Goal: Transaction & Acquisition: Purchase product/service

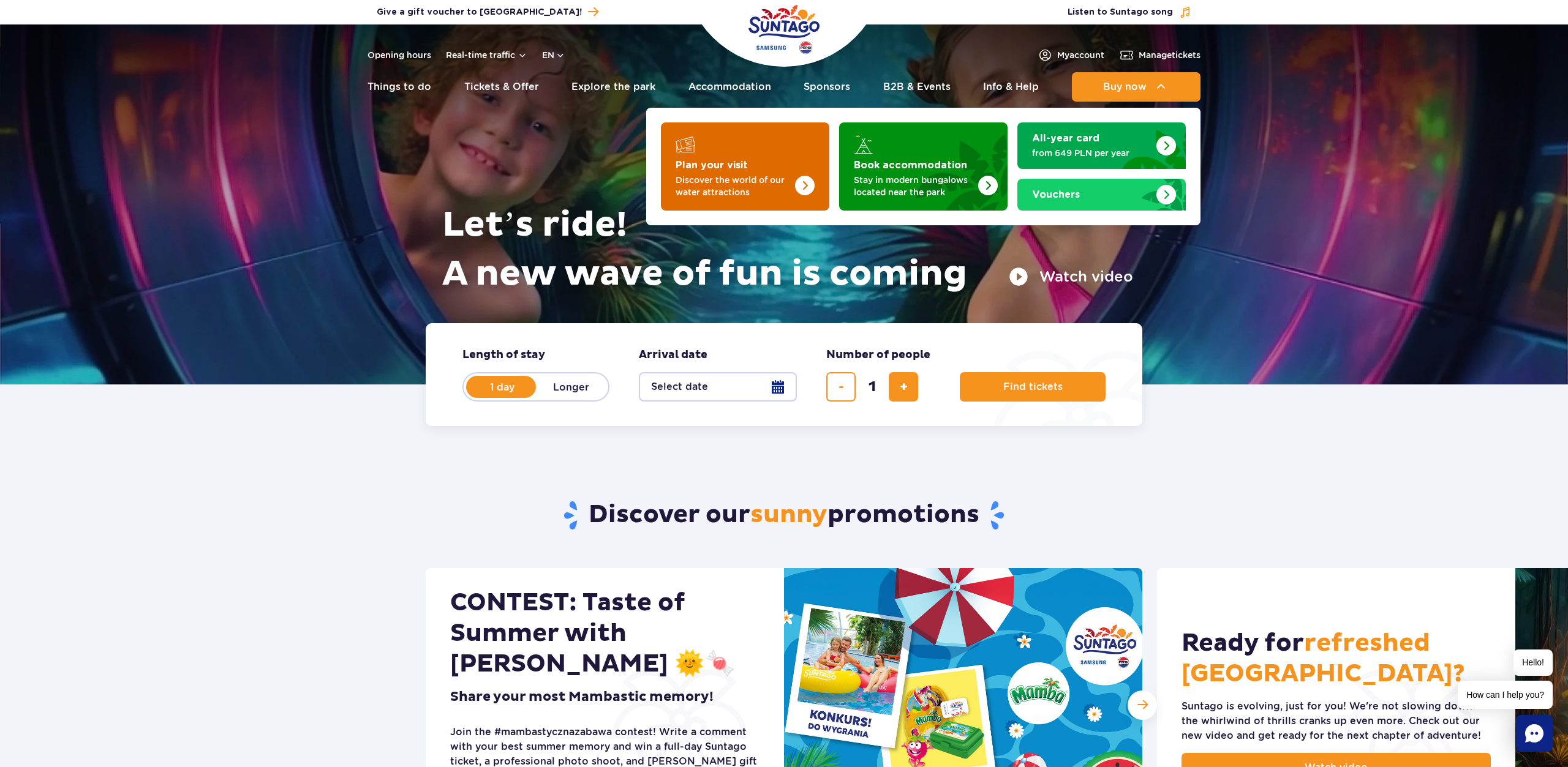
click at [704, 156] on link "Plan your visit Discover the world of our water attractions" at bounding box center [745, 166] width 169 height 88
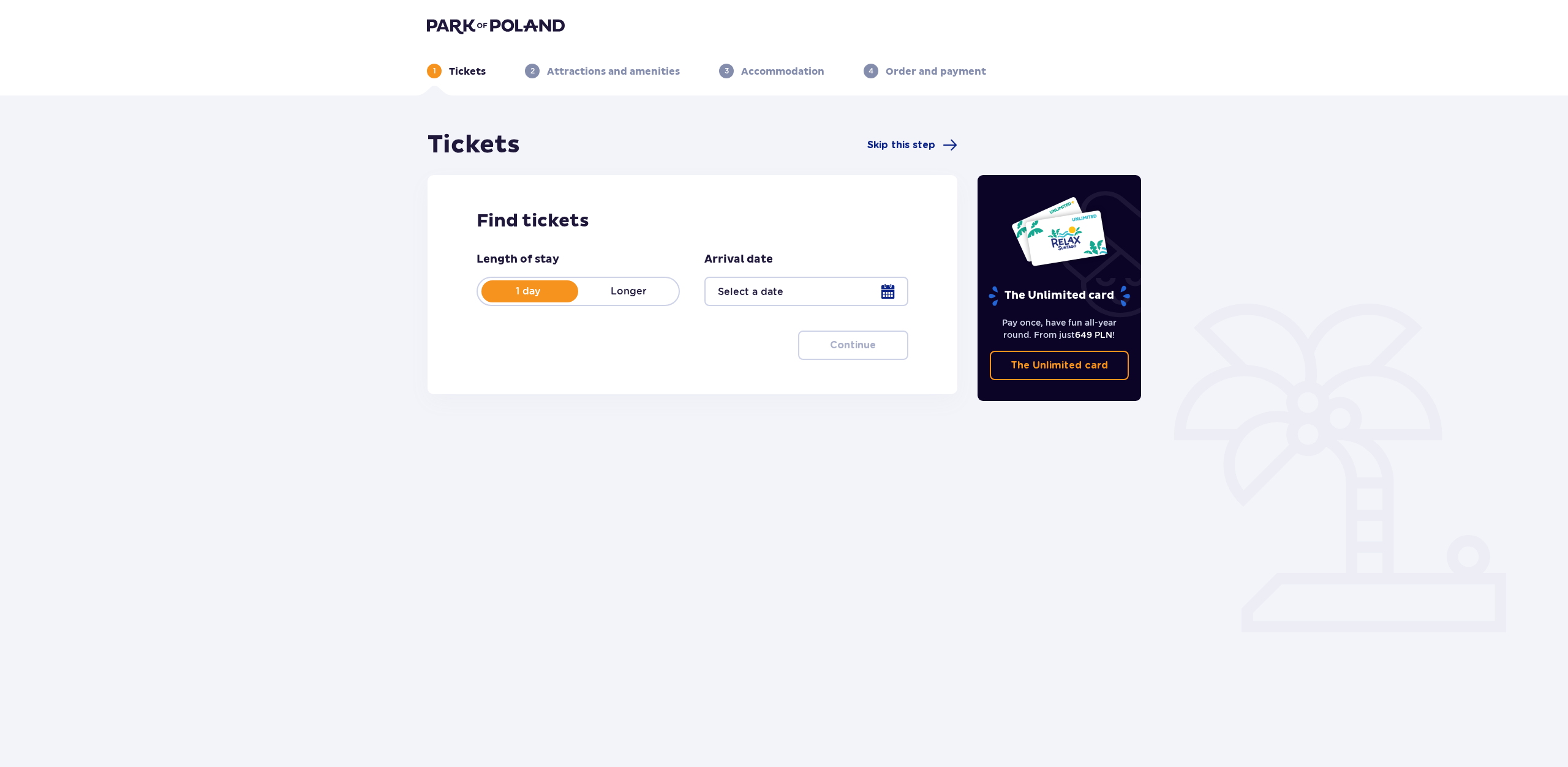
click at [868, 291] on div at bounding box center [806, 292] width 204 height 29
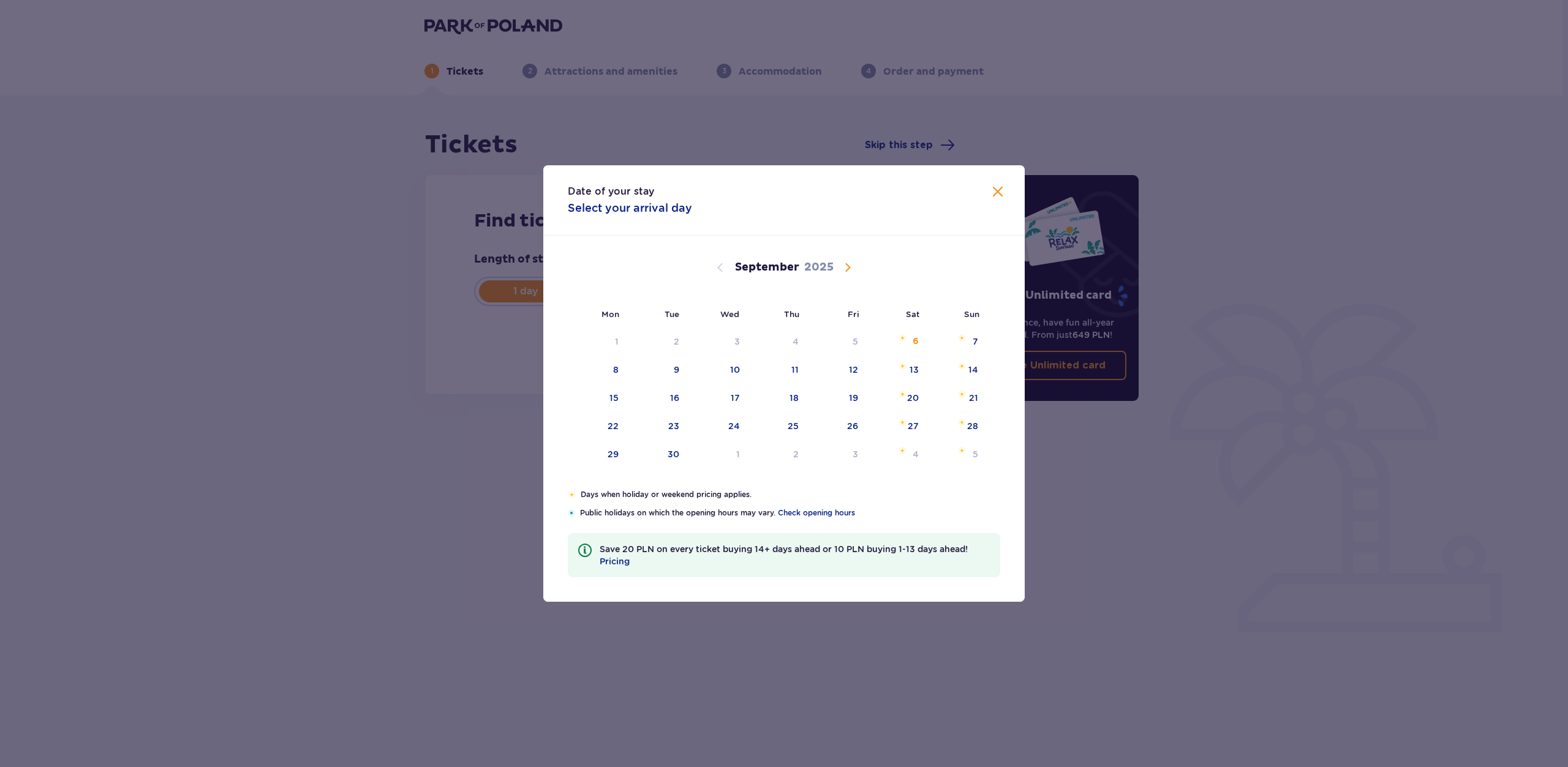
click at [851, 269] on span "Calendar" at bounding box center [847, 267] width 15 height 15
click at [846, 269] on span "Calendar" at bounding box center [847, 267] width 15 height 15
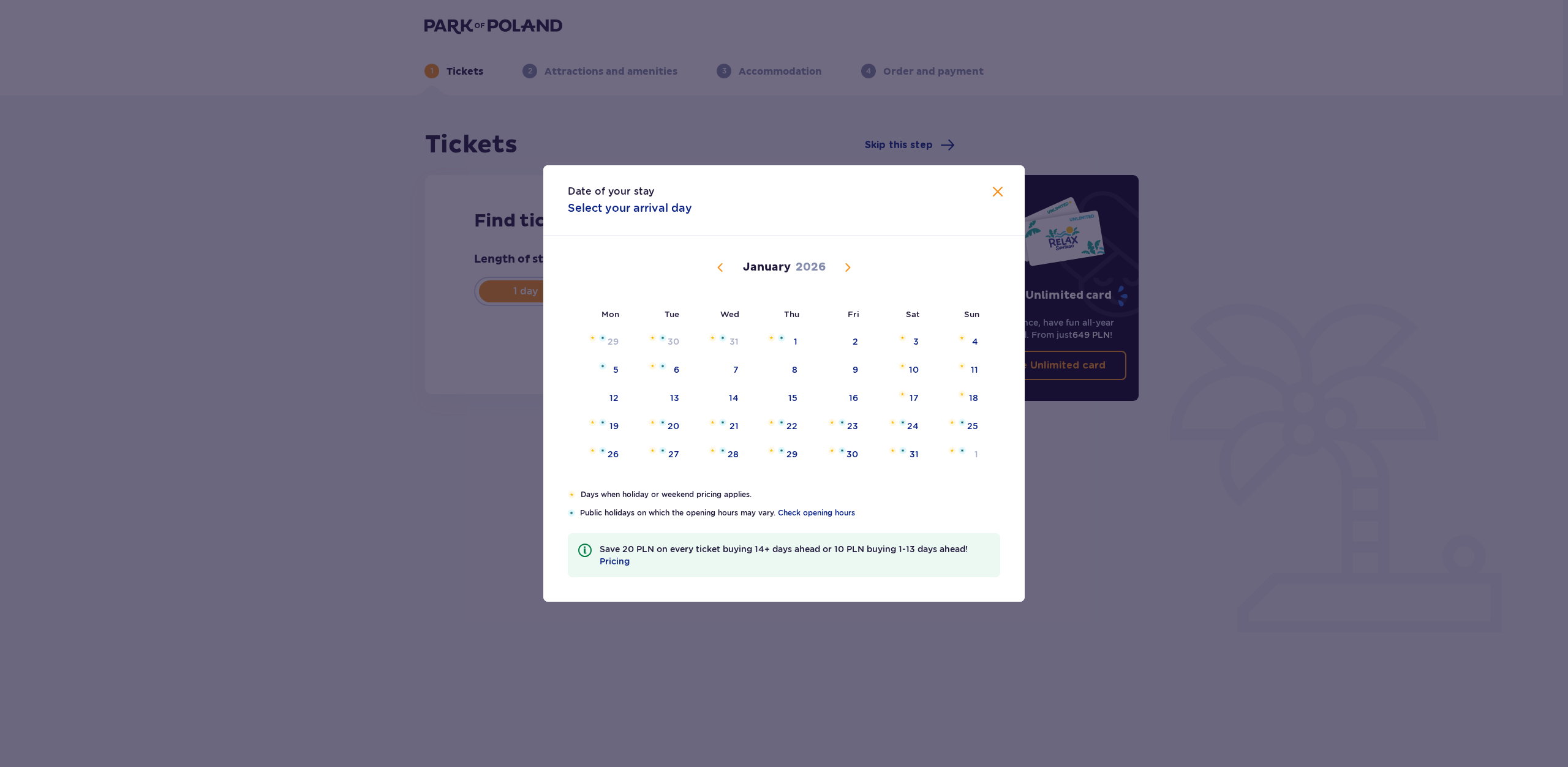
click at [846, 269] on span "Calendar" at bounding box center [847, 267] width 15 height 15
click at [853, 265] on span "Calendar" at bounding box center [847, 267] width 15 height 15
click at [849, 270] on span "Calendar" at bounding box center [847, 267] width 15 height 15
click at [849, 267] on span "Calendar" at bounding box center [847, 267] width 15 height 15
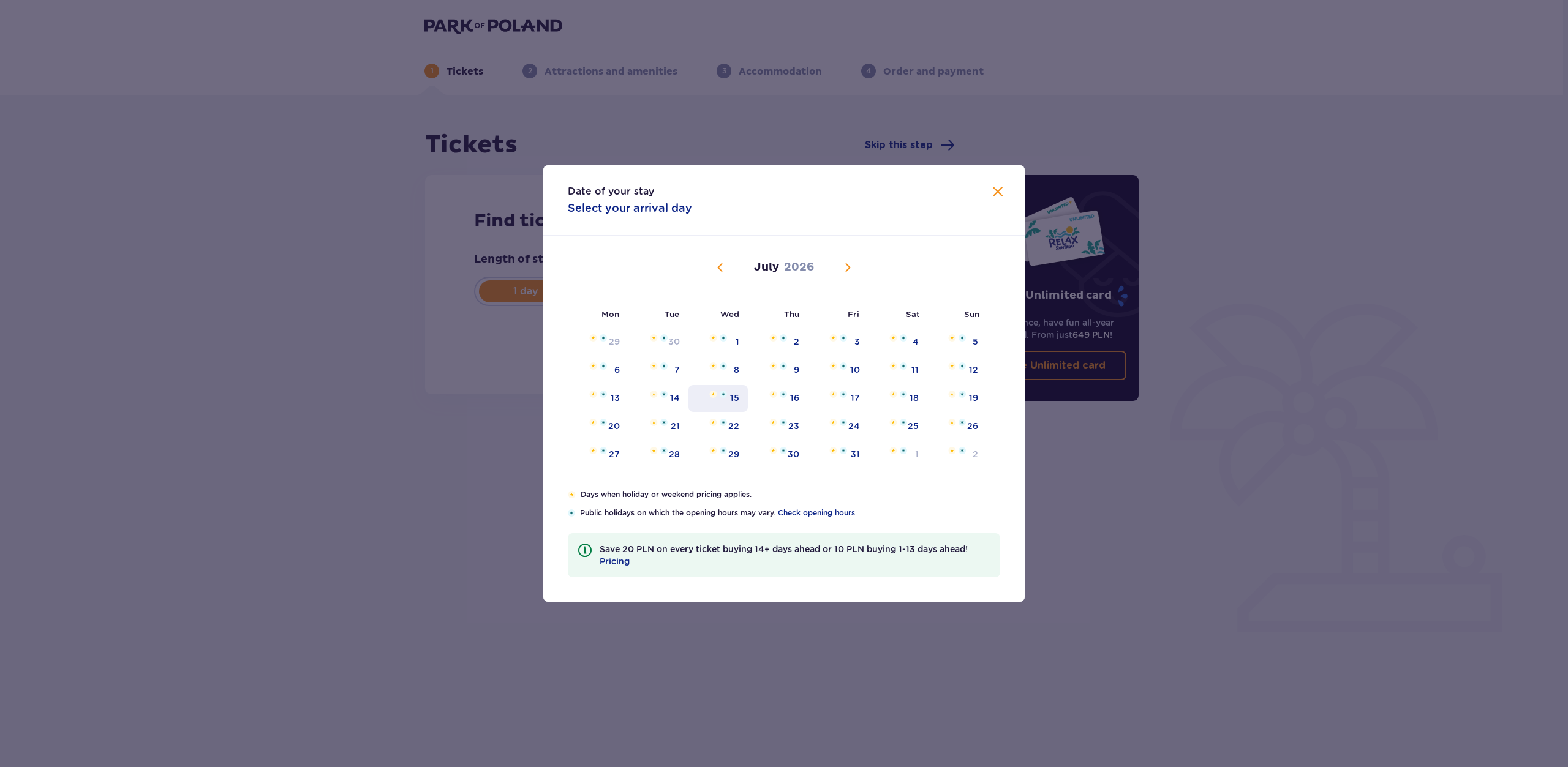
click at [730, 395] on div "15" at bounding box center [718, 398] width 59 height 27
type input "15.07.26"
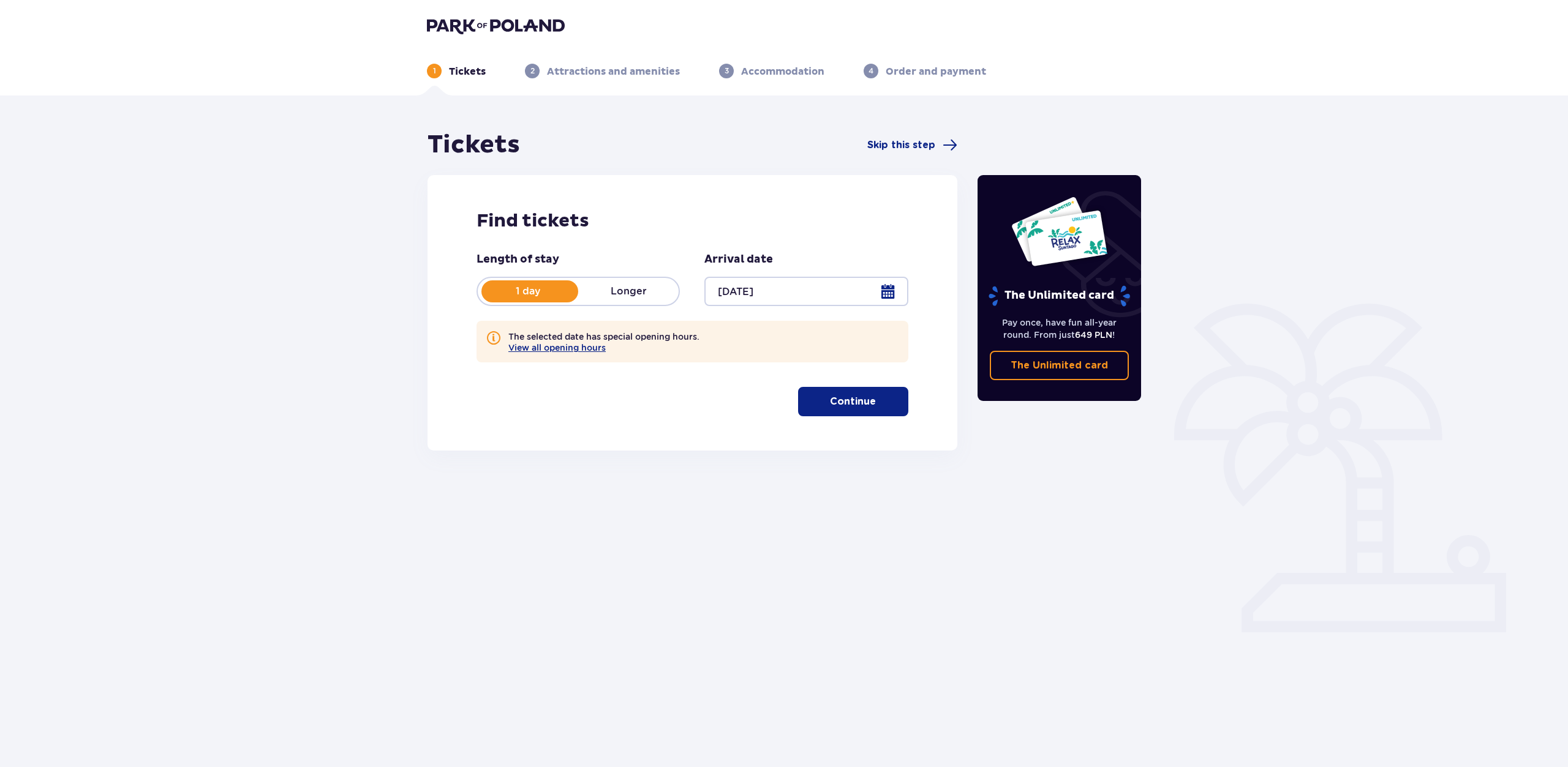
click at [836, 398] on p "Continue" at bounding box center [853, 402] width 46 height 14
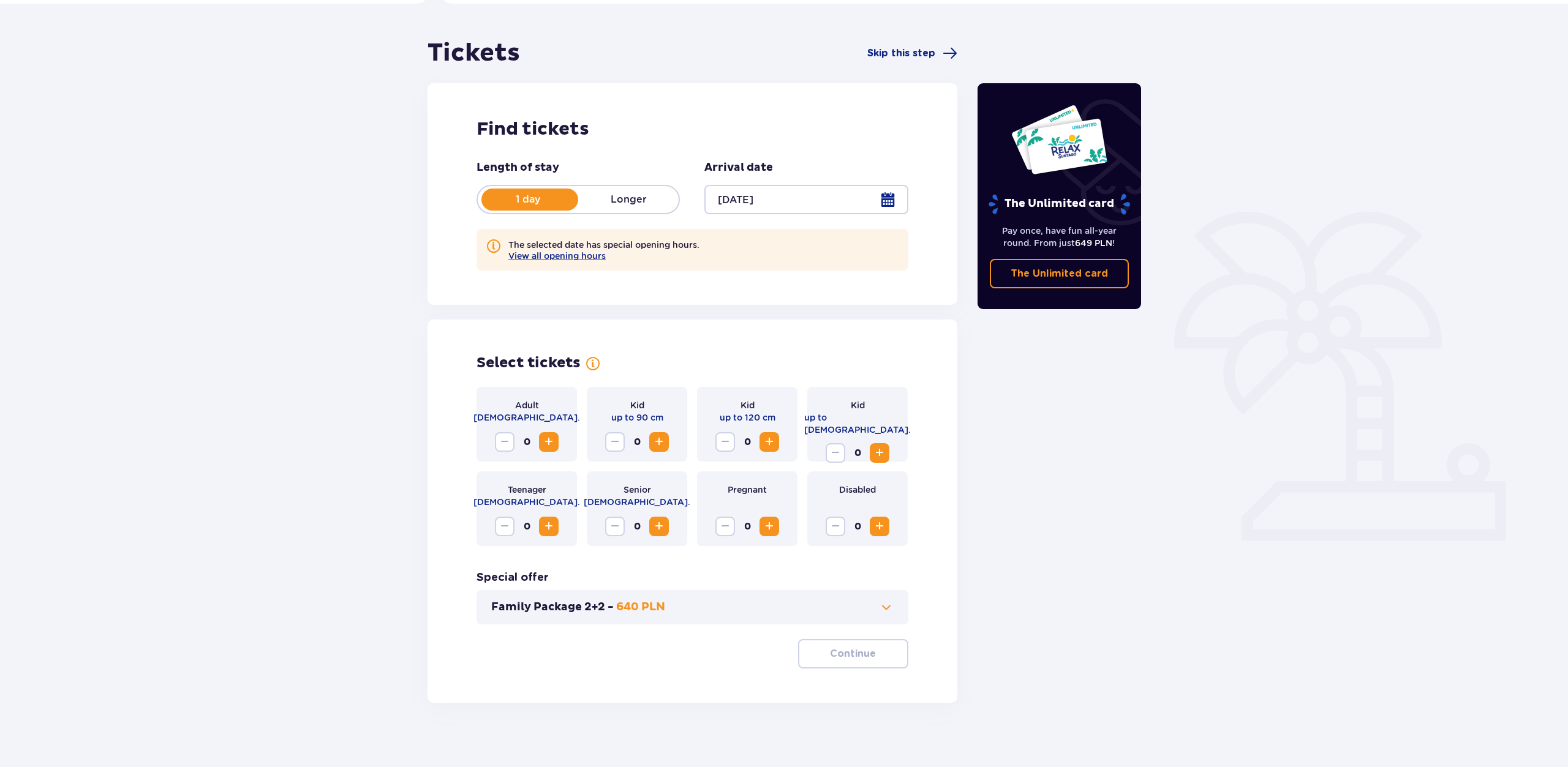
scroll to position [101, 0]
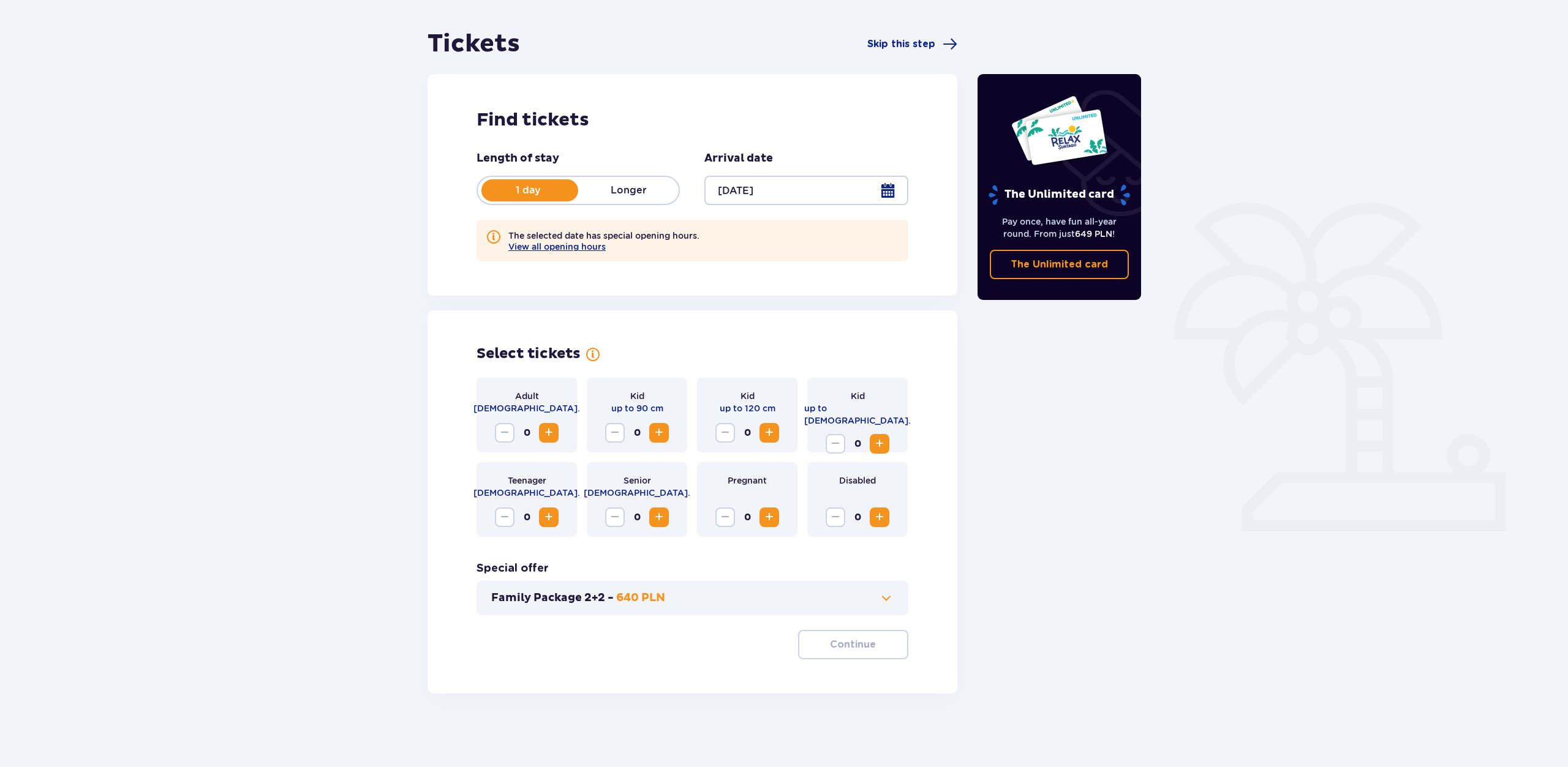
click at [553, 426] on span "Increase" at bounding box center [548, 433] width 15 height 15
click at [878, 436] on span "Increase" at bounding box center [879, 443] width 15 height 15
click at [862, 645] on p "Continue" at bounding box center [853, 645] width 46 height 14
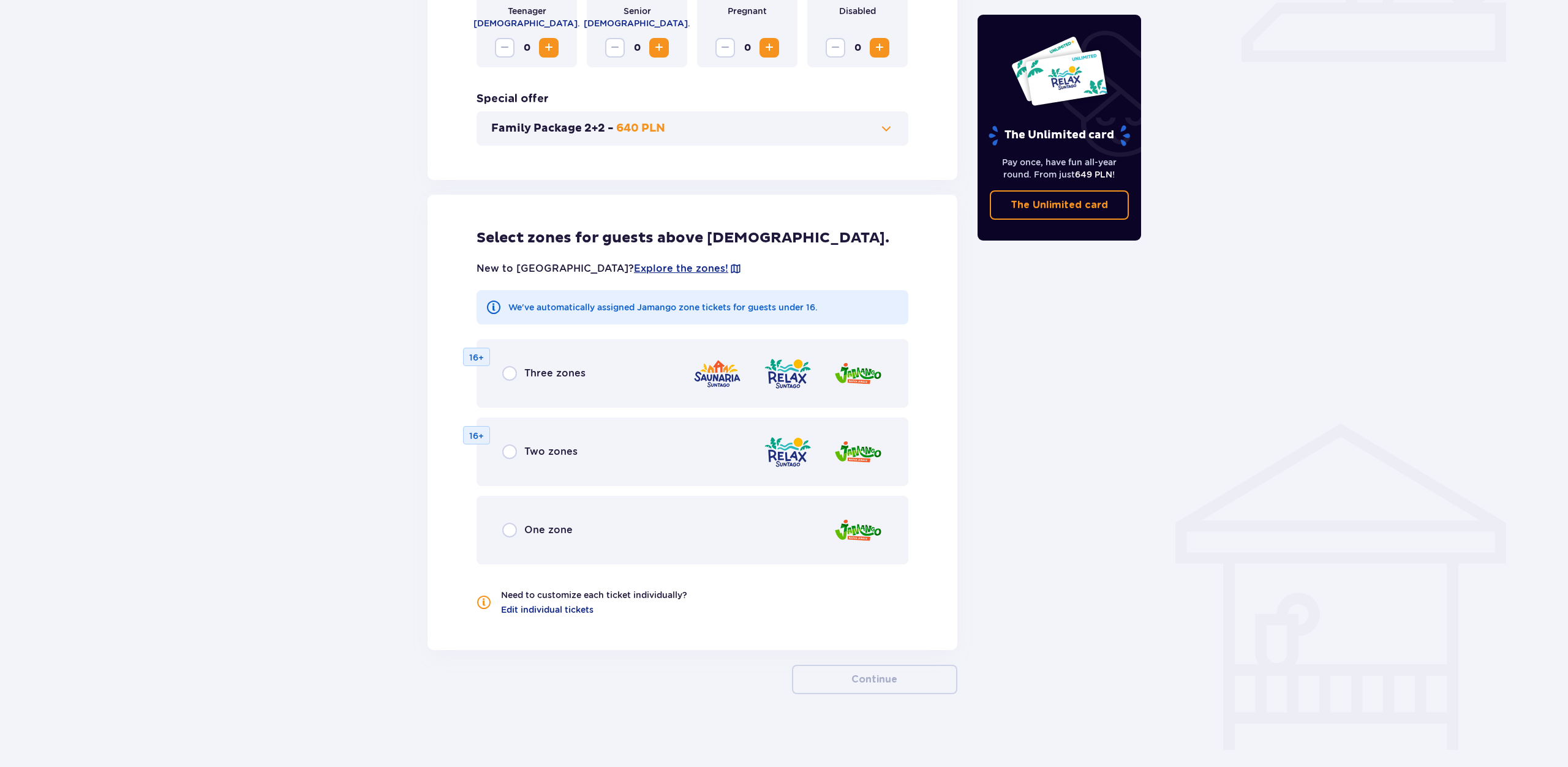
scroll to position [571, 0]
click at [634, 269] on span "Explore the zones!" at bounding box center [681, 268] width 94 height 14
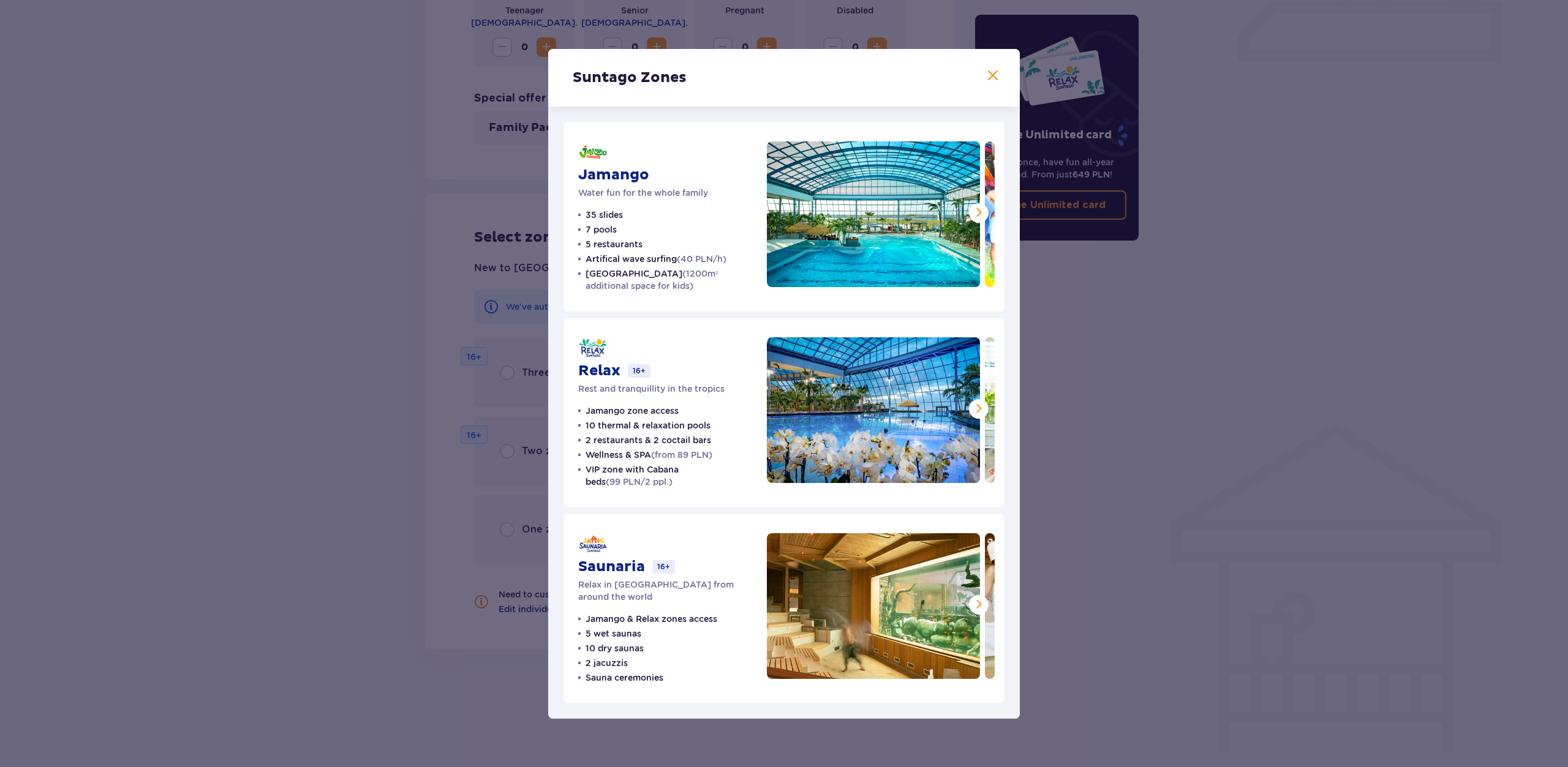
click at [277, 331] on div "Suntago Zones Jamango Water fun for the whole family 35 slides 7 pools 5 restau…" at bounding box center [784, 383] width 1568 height 767
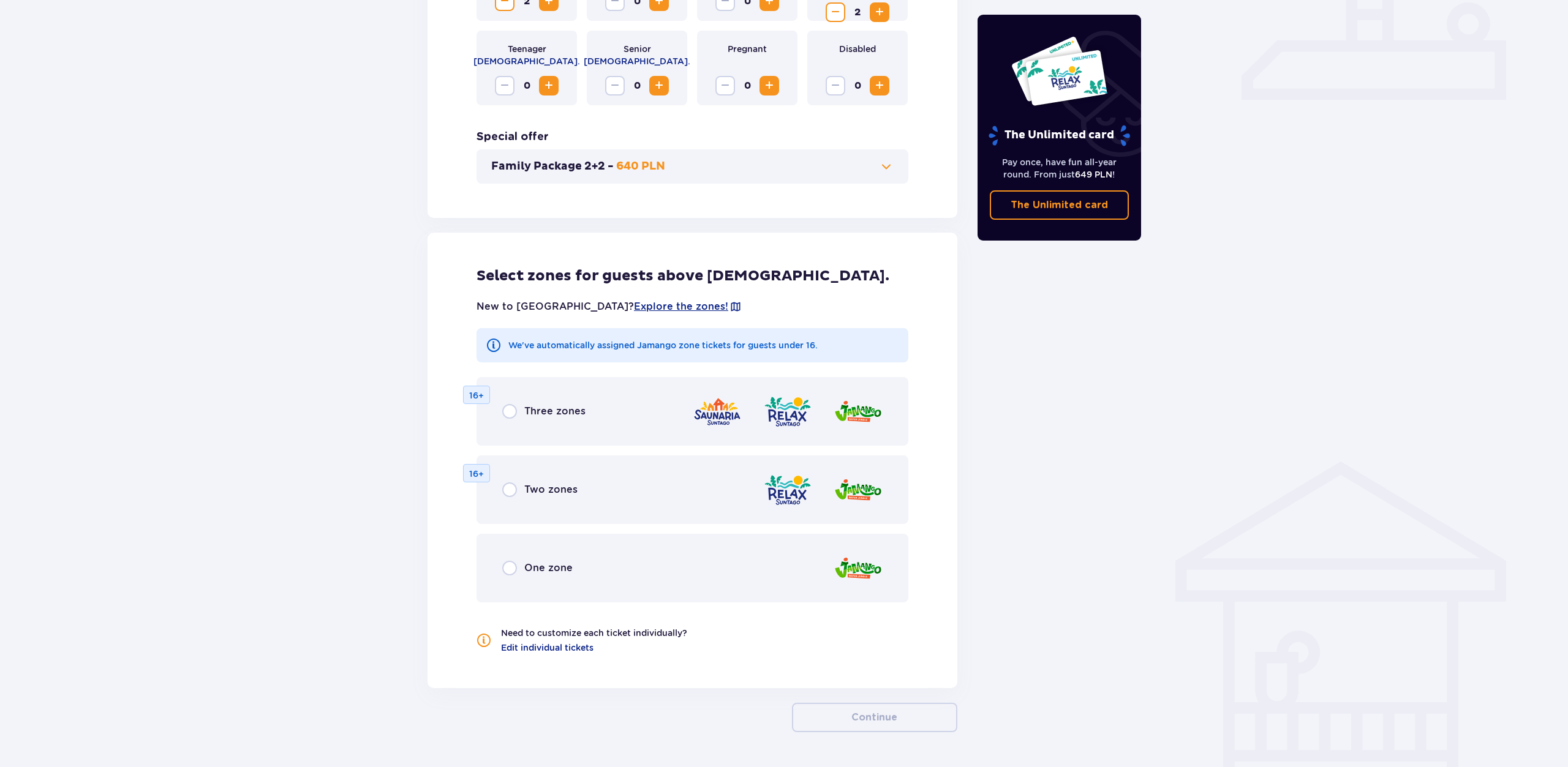
scroll to position [571, 0]
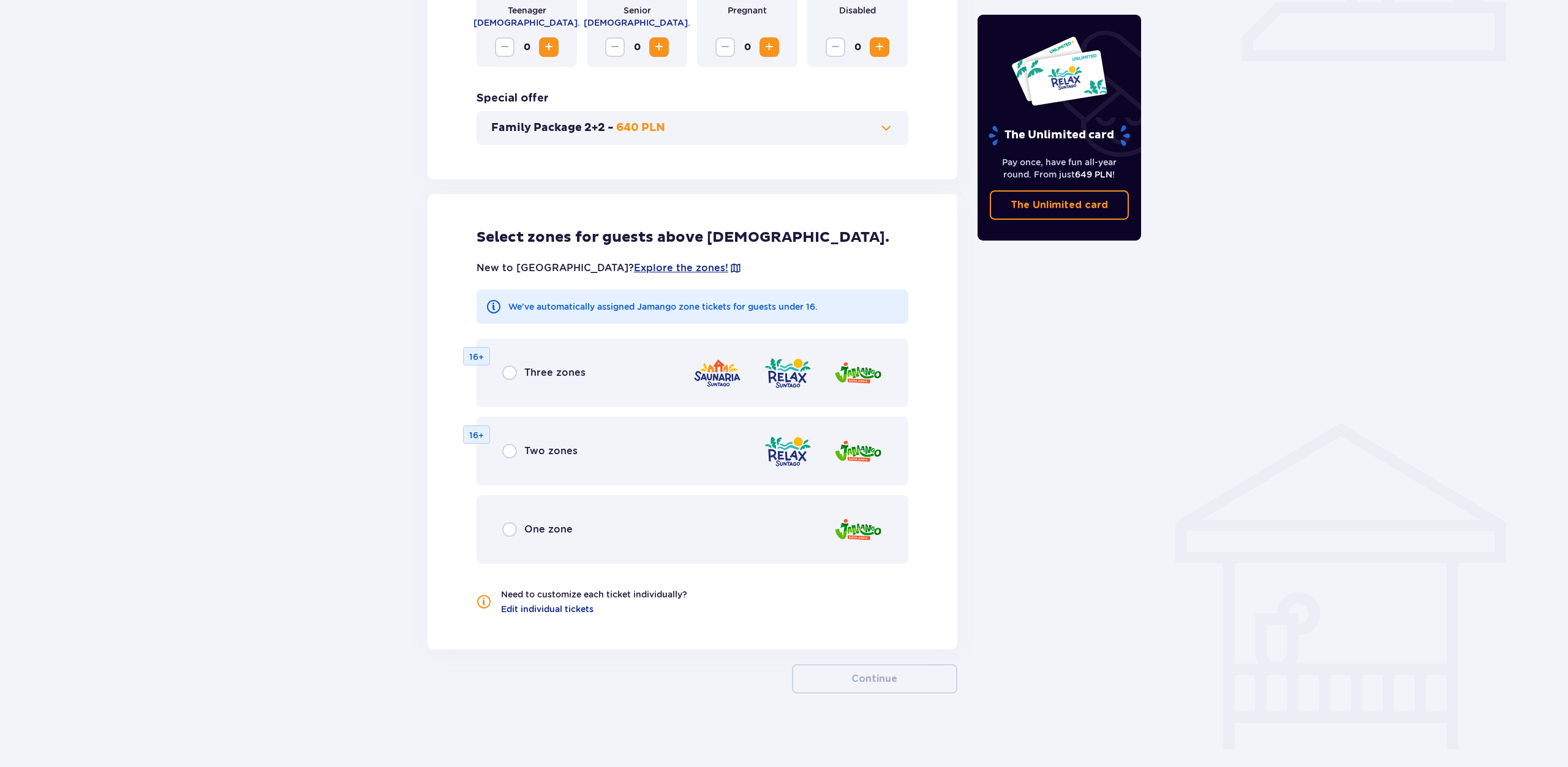
click at [526, 522] on div "One zone" at bounding box center [692, 529] width 432 height 68
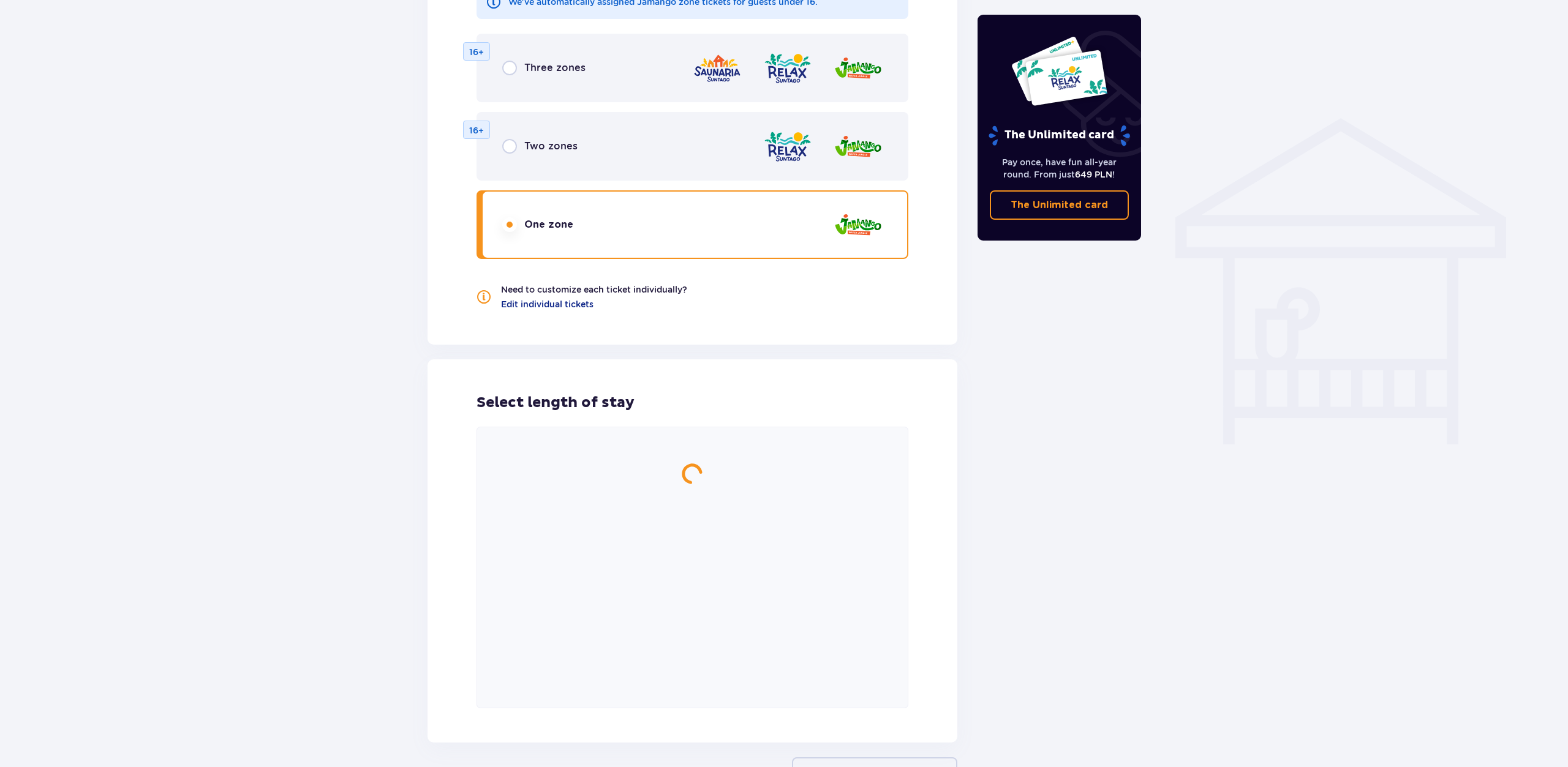
scroll to position [902, 0]
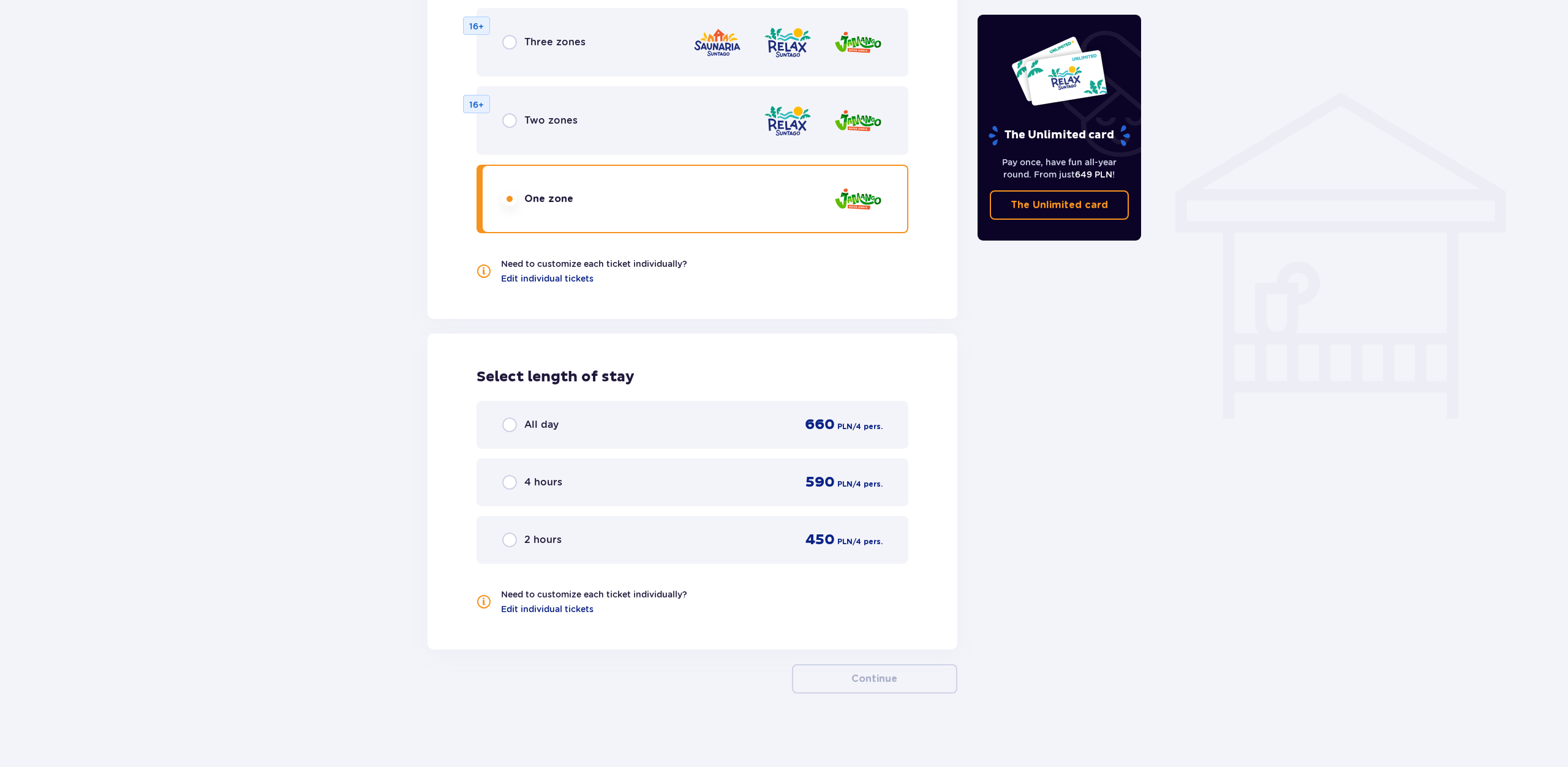
click at [551, 121] on p "Two zones" at bounding box center [551, 121] width 53 height 14
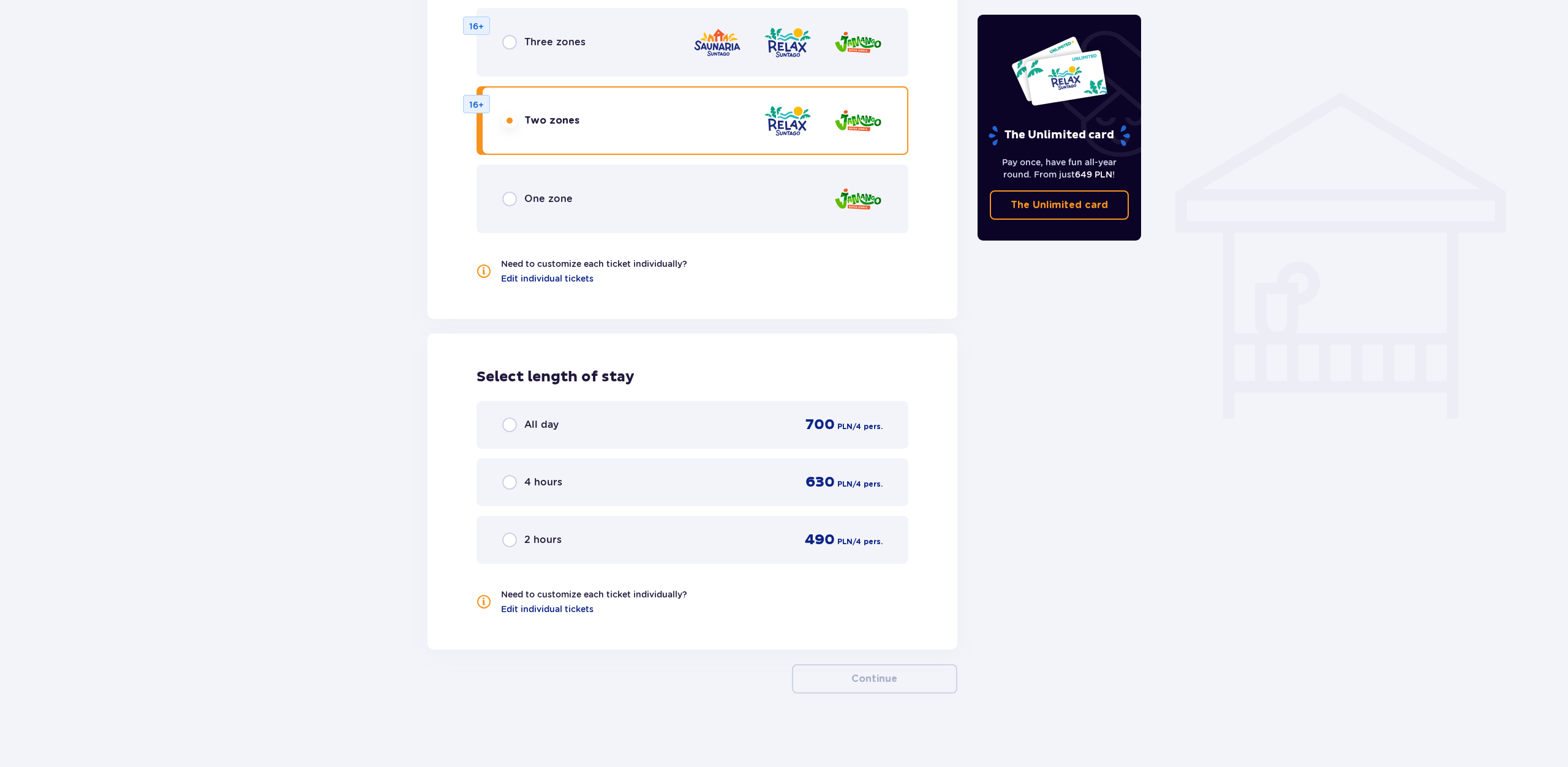
click at [559, 202] on p "One zone" at bounding box center [548, 199] width 49 height 14
